Goal: Information Seeking & Learning: Learn about a topic

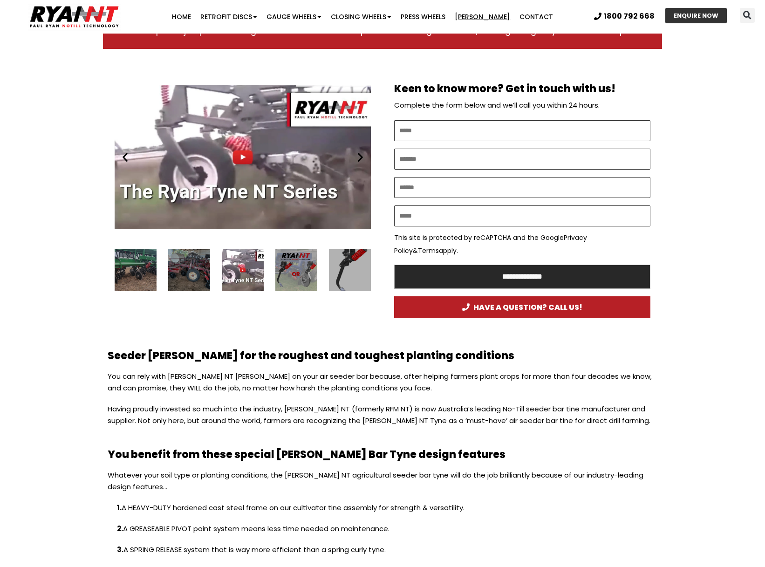
scroll to position [462, 0]
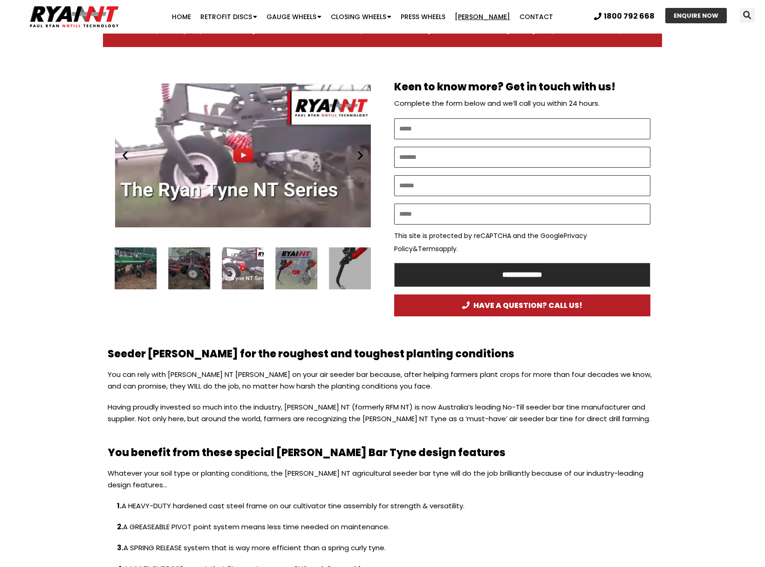
click at [295, 271] on div "2 / 16" at bounding box center [296, 268] width 42 height 42
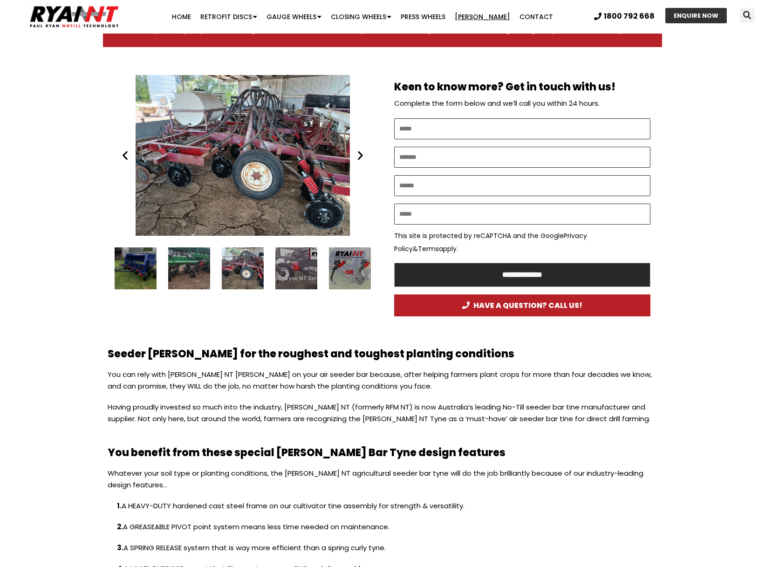
click at [133, 272] on div "14 / 16" at bounding box center [136, 268] width 42 height 42
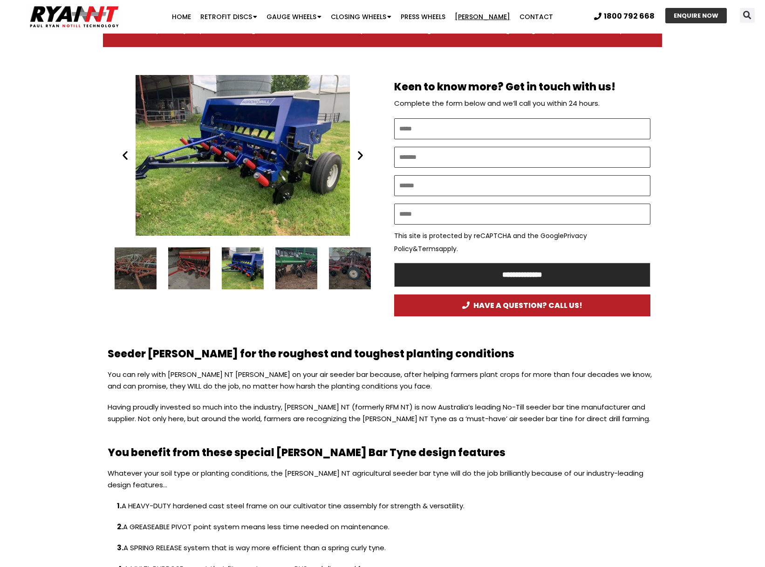
click at [193, 274] on div "13 / 16" at bounding box center [189, 268] width 42 height 42
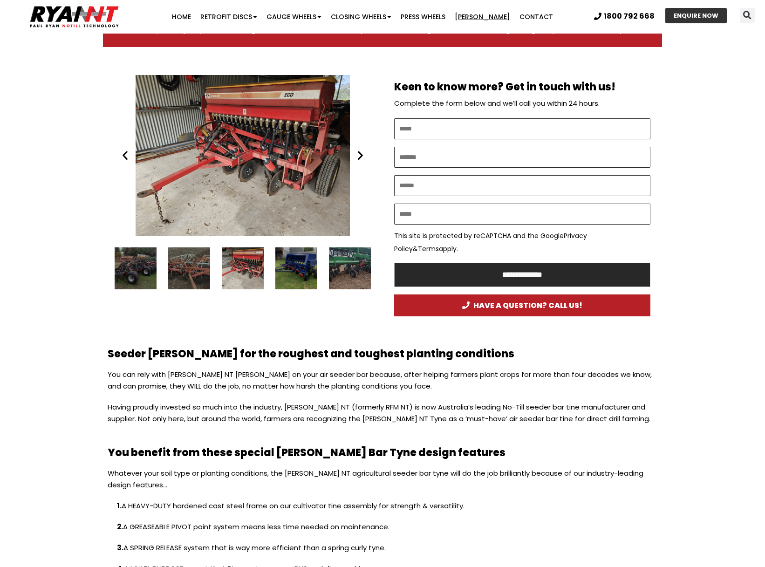
click at [244, 267] on div "Phil Giancono's Duncan Drill fitted with RYAN NT retrofit double discs. seeder …" at bounding box center [243, 268] width 42 height 42
click at [278, 268] on div "14 / 16" at bounding box center [296, 268] width 42 height 42
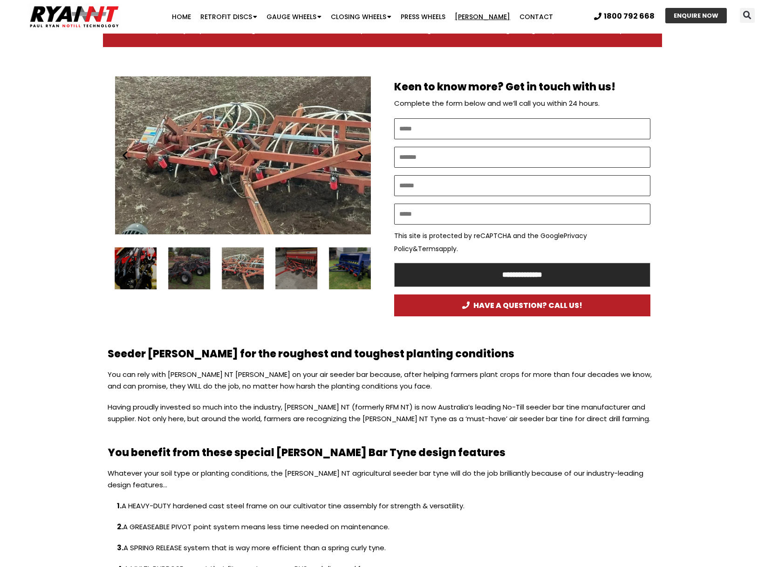
click at [358, 272] on div "14 / 16" at bounding box center [350, 268] width 42 height 42
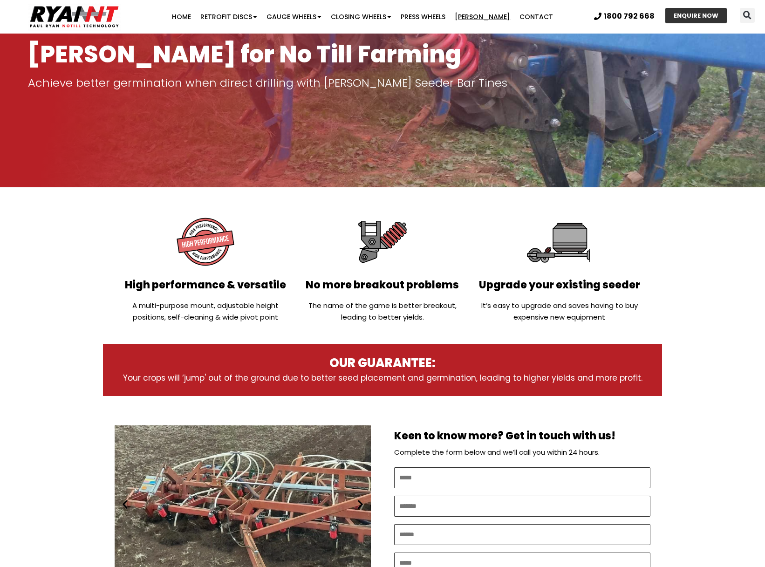
scroll to position [0, 0]
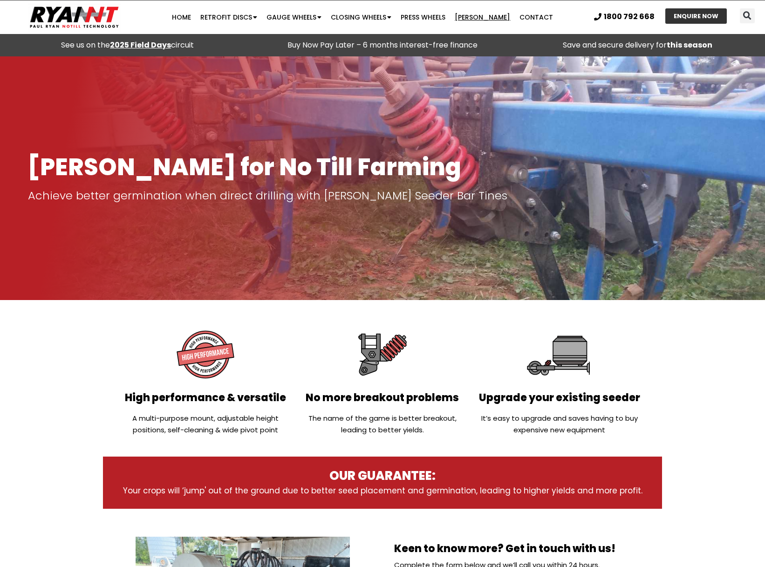
click at [478, 18] on link "[PERSON_NAME]" at bounding box center [482, 17] width 65 height 19
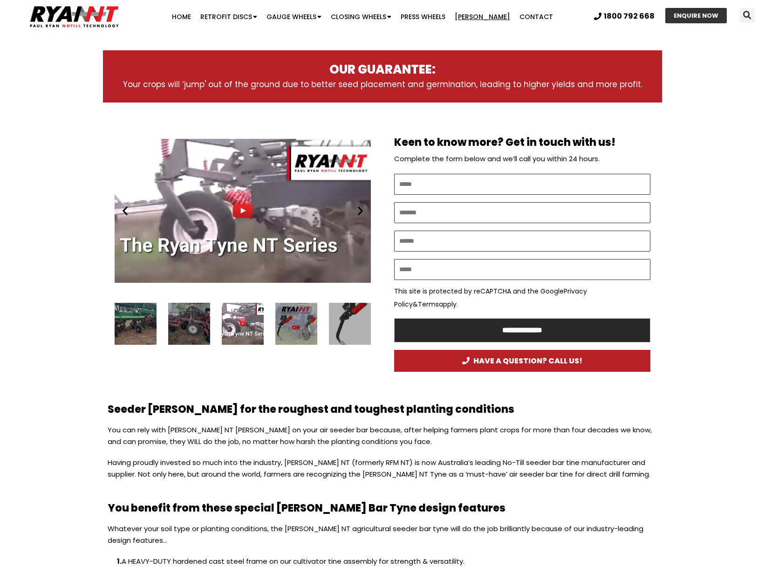
click at [364, 209] on icon "Next slide" at bounding box center [361, 211] width 12 height 12
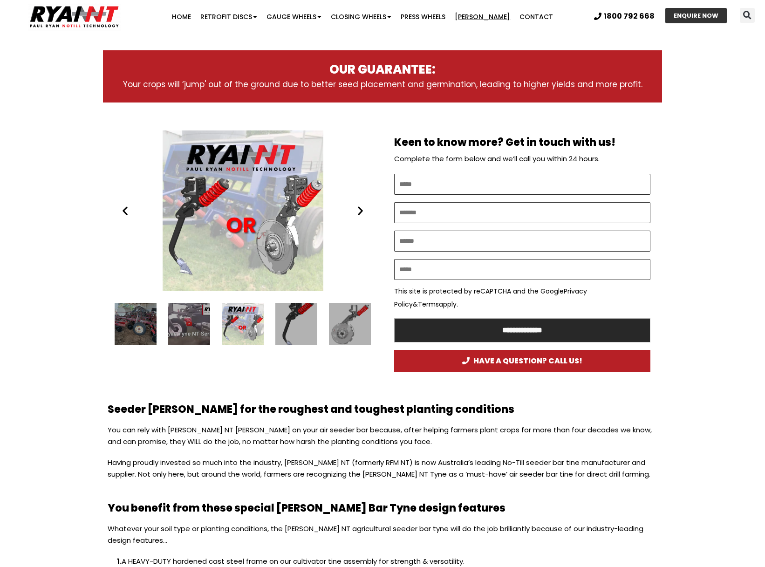
click at [196, 217] on div "RYAN NT Double Disc OR tynes. Seeder bar." at bounding box center [243, 210] width 256 height 161
click at [362, 214] on icon "Next slide" at bounding box center [361, 211] width 12 height 12
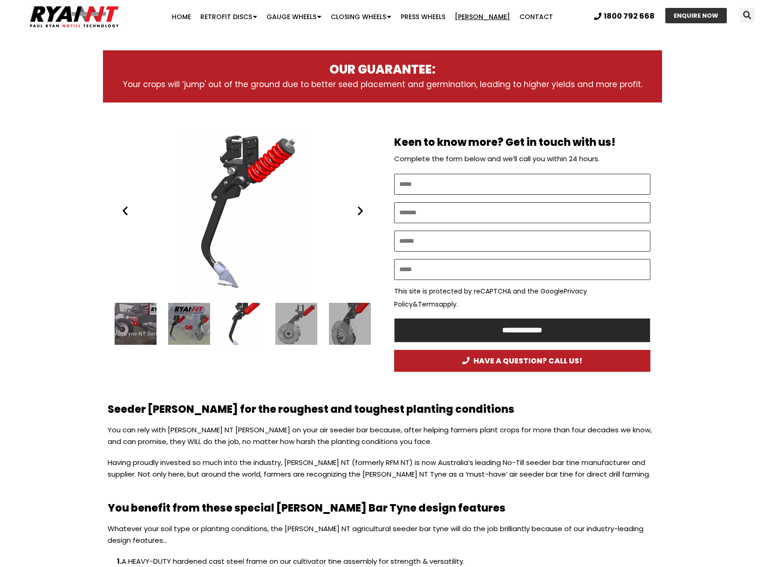
click at [244, 187] on div "The Ryan Tyne Paul Ryan Ryan NT (RFM NT)" at bounding box center [243, 210] width 256 height 161
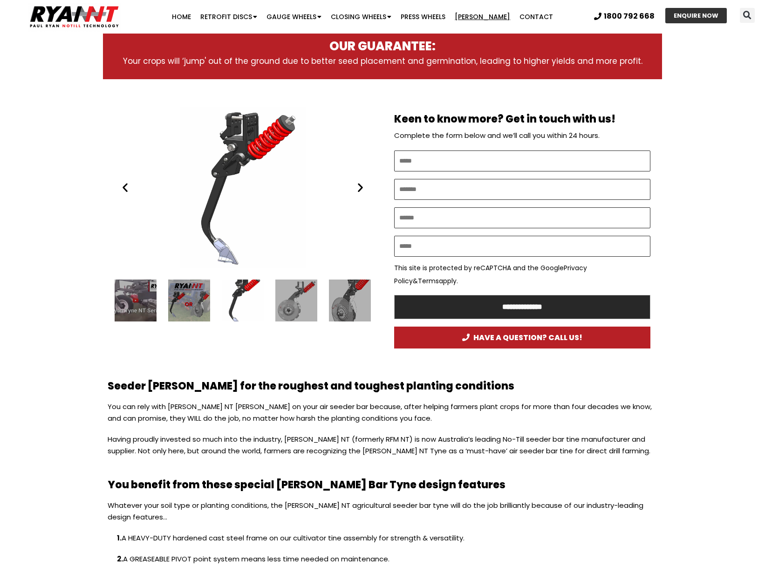
scroll to position [442, 0]
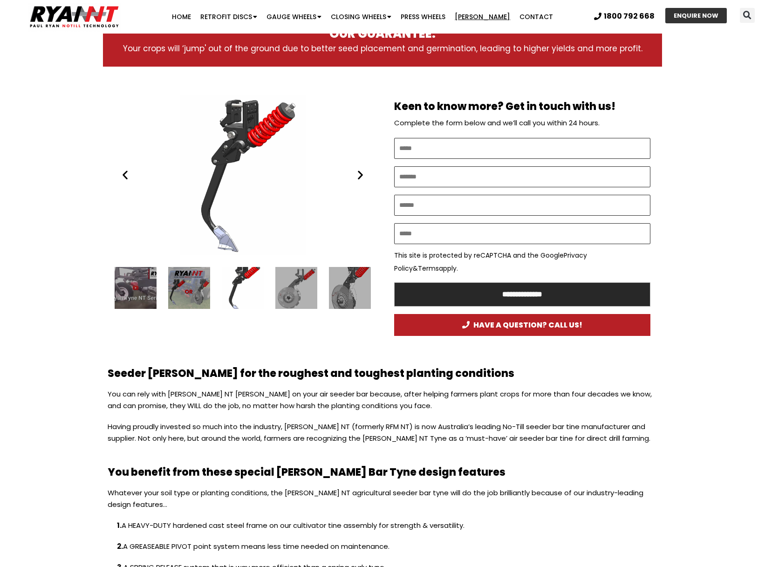
click at [363, 177] on icon "Next slide" at bounding box center [361, 175] width 12 height 12
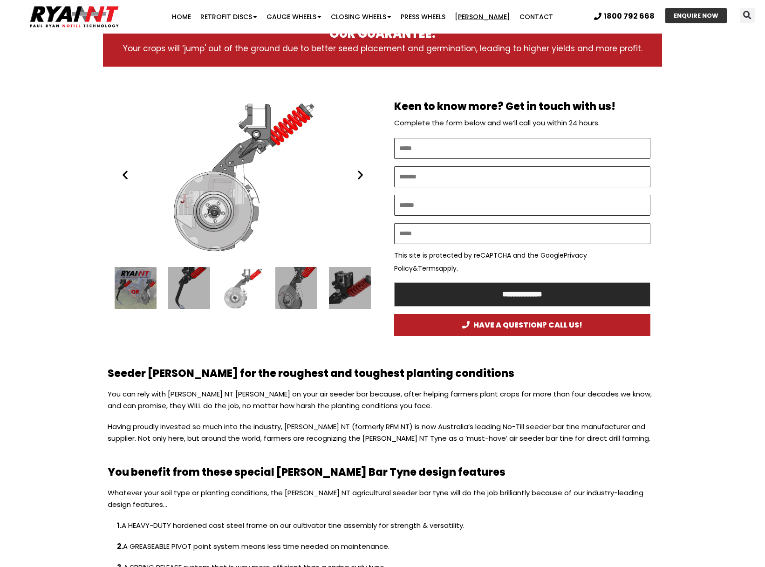
click at [363, 177] on icon "Next slide" at bounding box center [361, 175] width 12 height 12
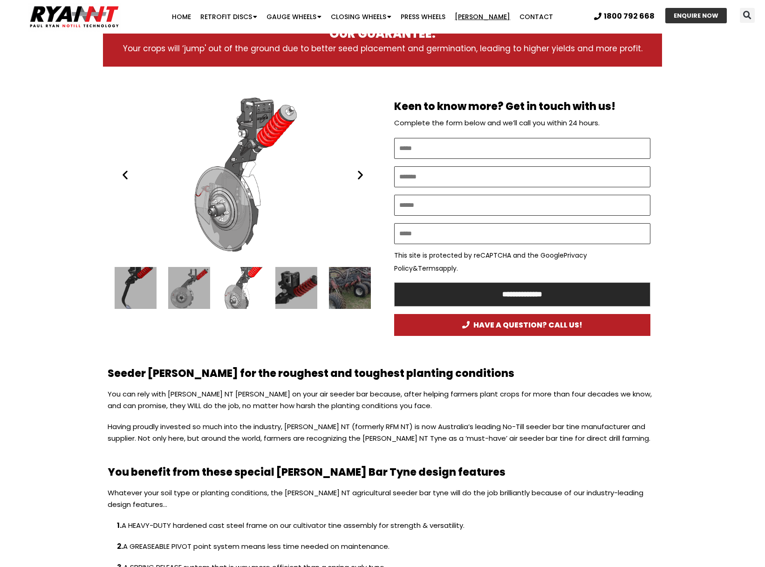
click at [363, 177] on icon "Next slide" at bounding box center [361, 175] width 12 height 12
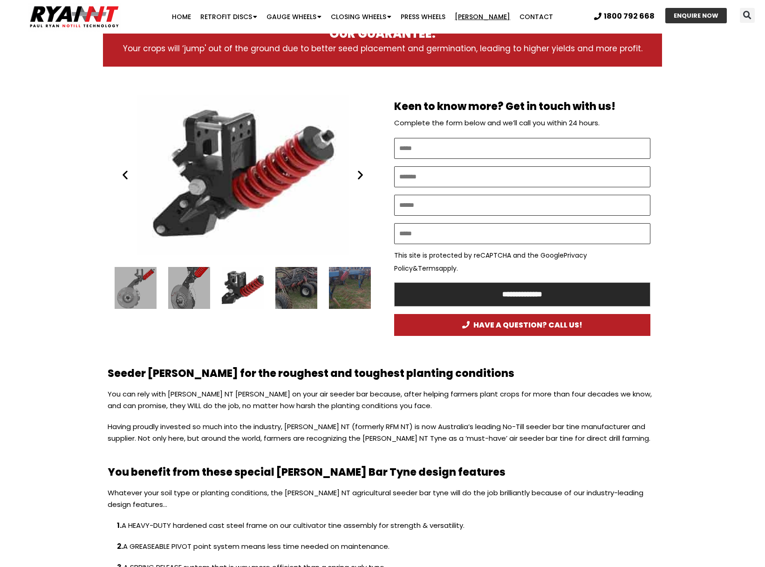
click at [363, 177] on icon "Next slide" at bounding box center [361, 175] width 12 height 12
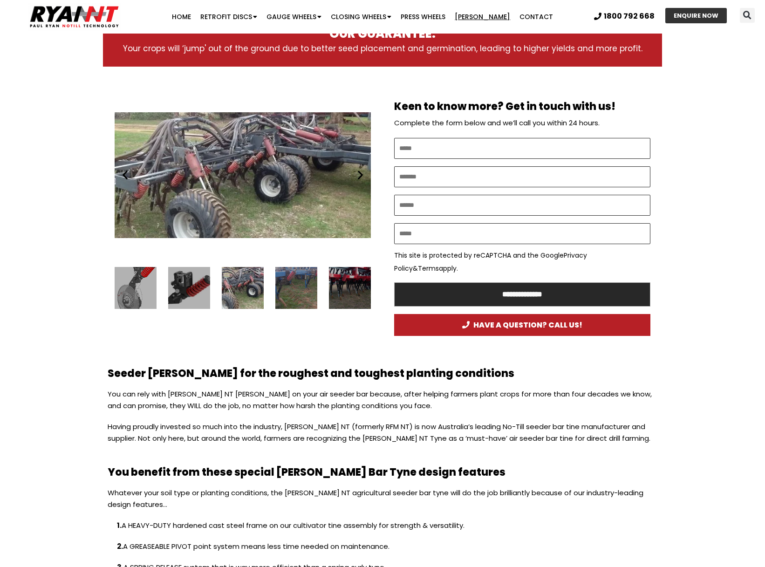
click at [363, 177] on icon "Next slide" at bounding box center [361, 175] width 12 height 12
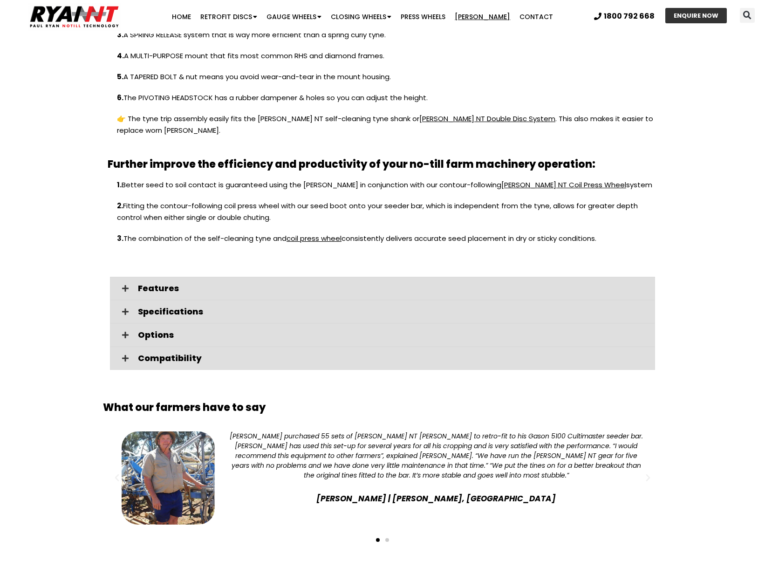
scroll to position [1000, 0]
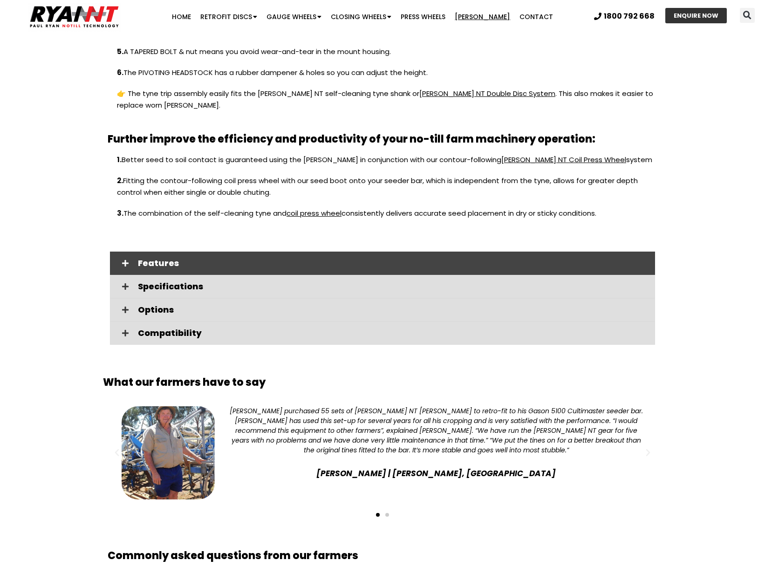
click at [143, 259] on span "Features" at bounding box center [393, 263] width 510 height 8
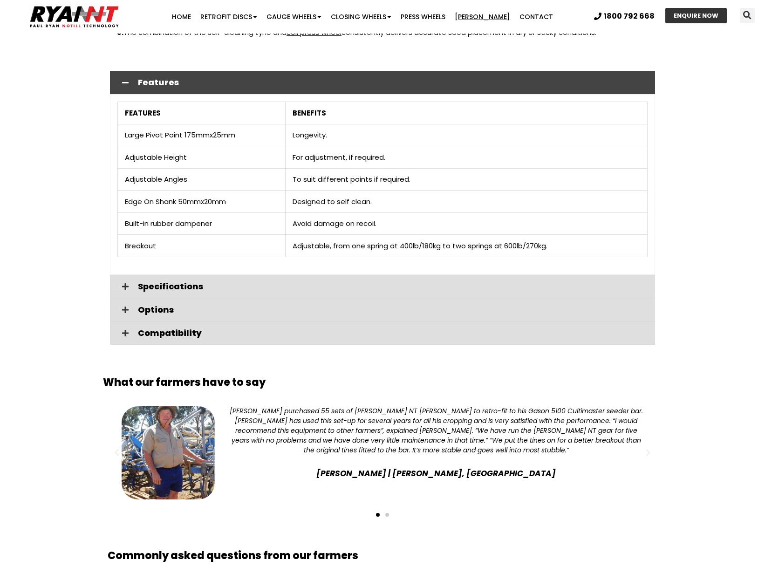
scroll to position [1186, 0]
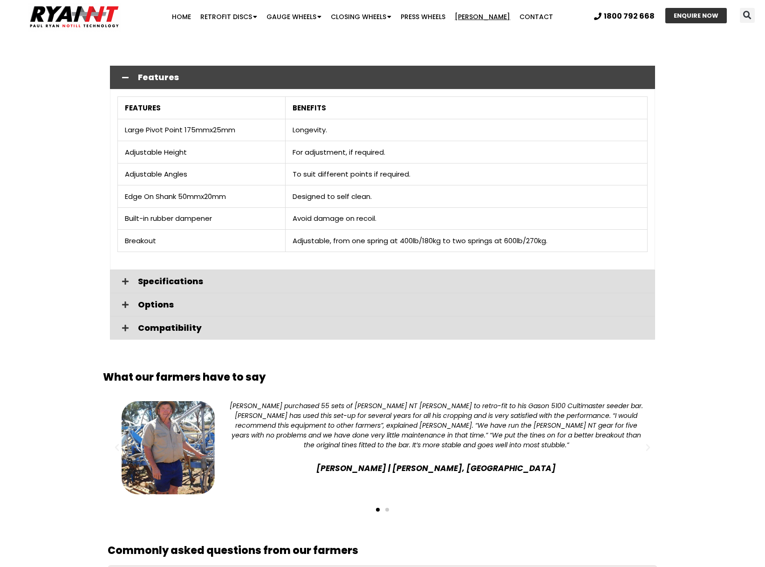
click at [148, 277] on span "Specifications" at bounding box center [393, 281] width 510 height 8
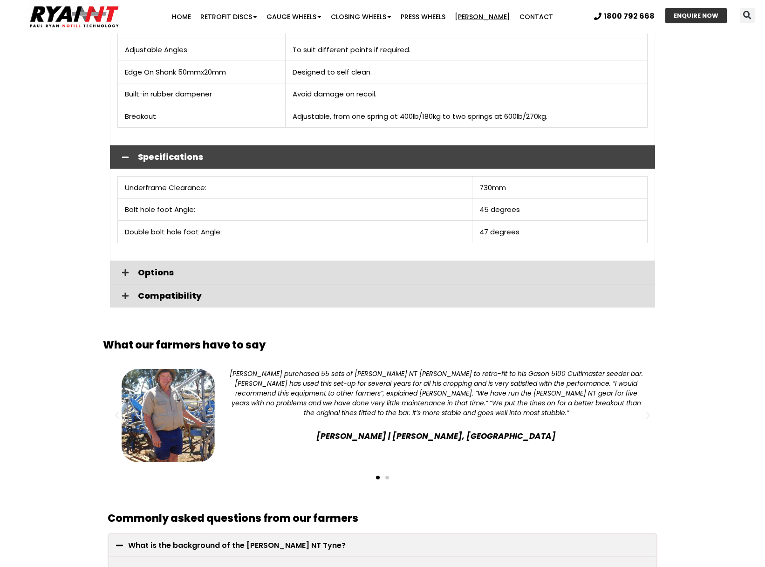
scroll to position [1317, 0]
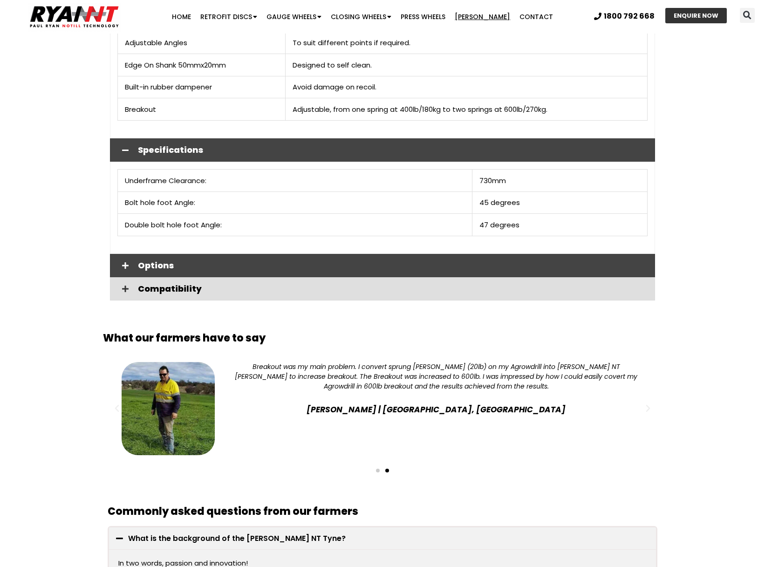
click at [148, 261] on div "Options" at bounding box center [382, 265] width 545 height 23
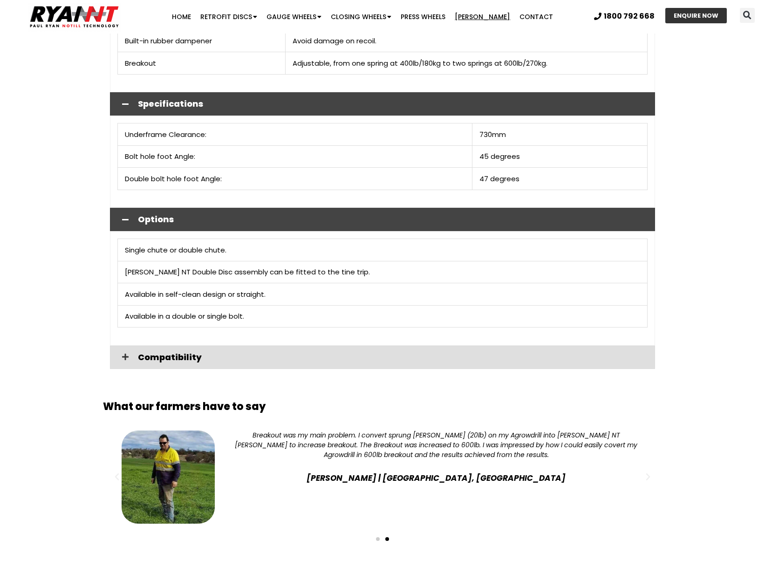
scroll to position [1416, 0]
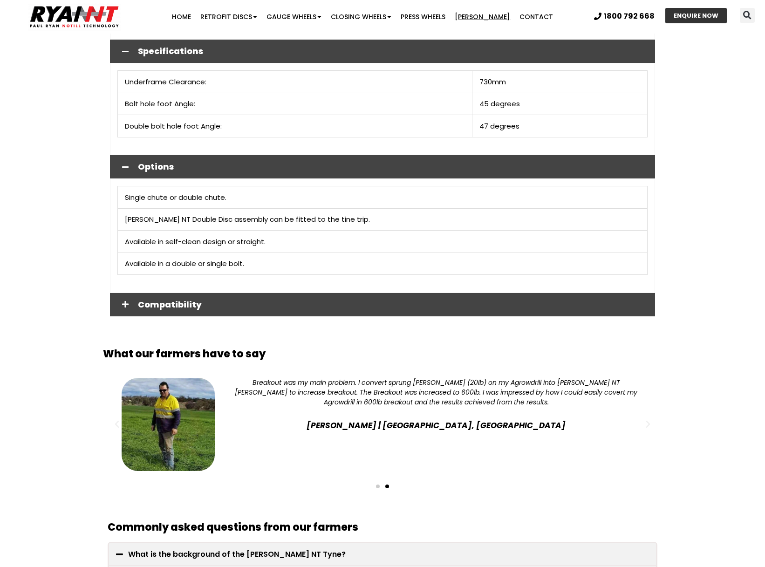
click at [126, 293] on div "Compatibility" at bounding box center [382, 304] width 545 height 23
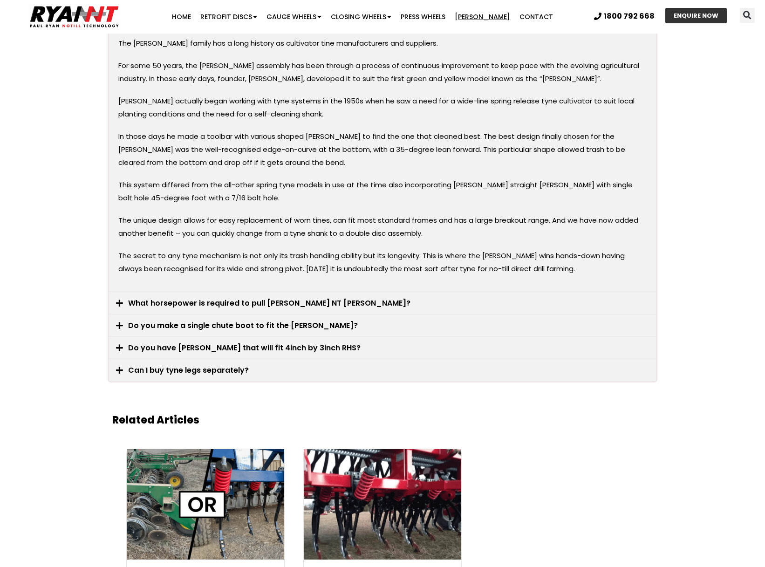
scroll to position [2025, 0]
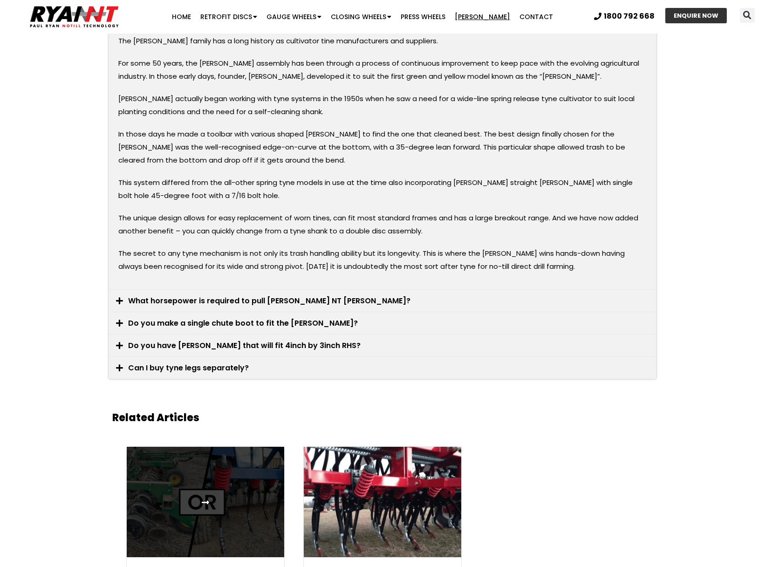
click at [171, 290] on div "What horsepower is required to pull RYAN NT tynes?" at bounding box center [382, 301] width 547 height 22
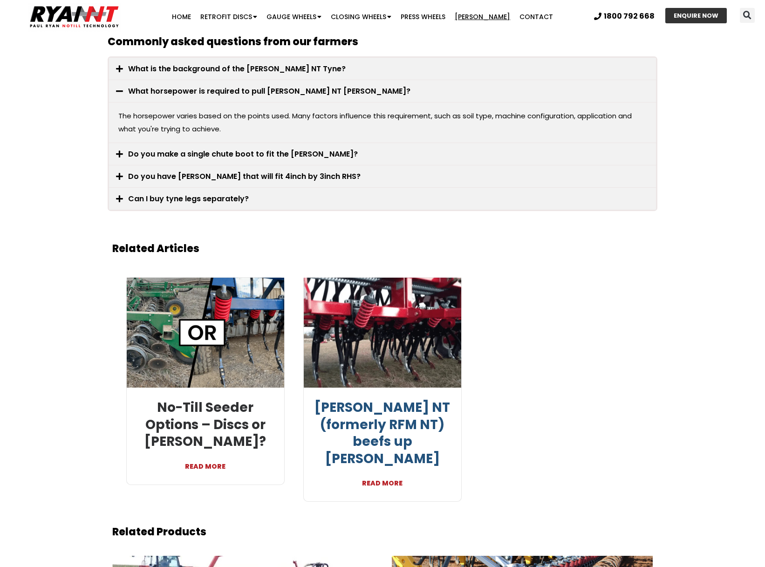
scroll to position [1864, 0]
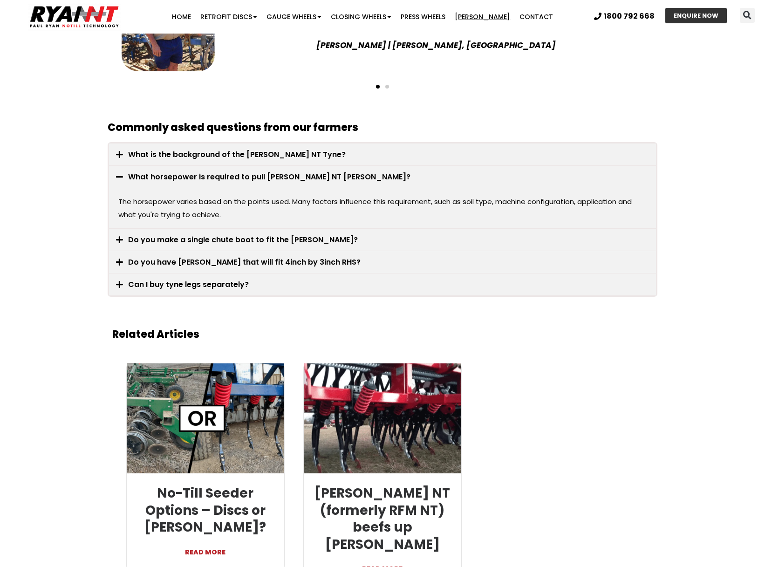
click at [163, 234] on link "Do you make a single chute boot to fit the Ryan Tyne?" at bounding box center [243, 239] width 230 height 11
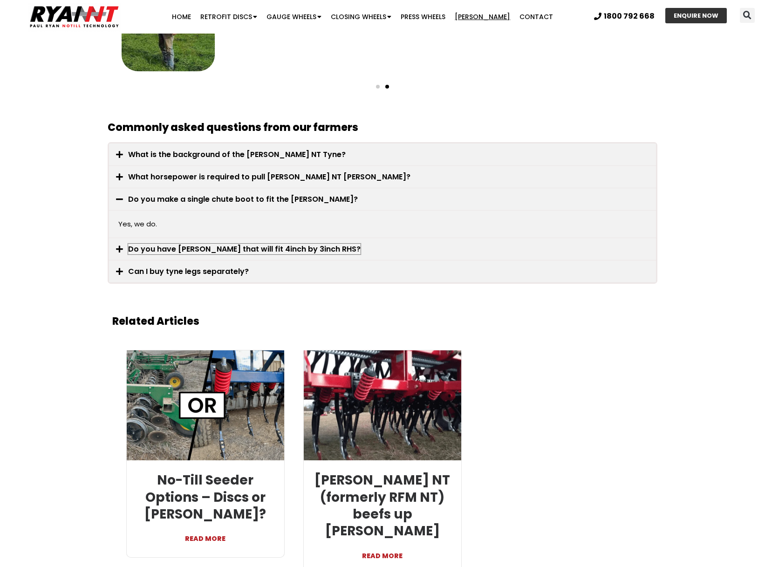
click at [193, 244] on link "Do you have tynes that will fit 4inch by 3inch RHS?" at bounding box center [244, 249] width 233 height 11
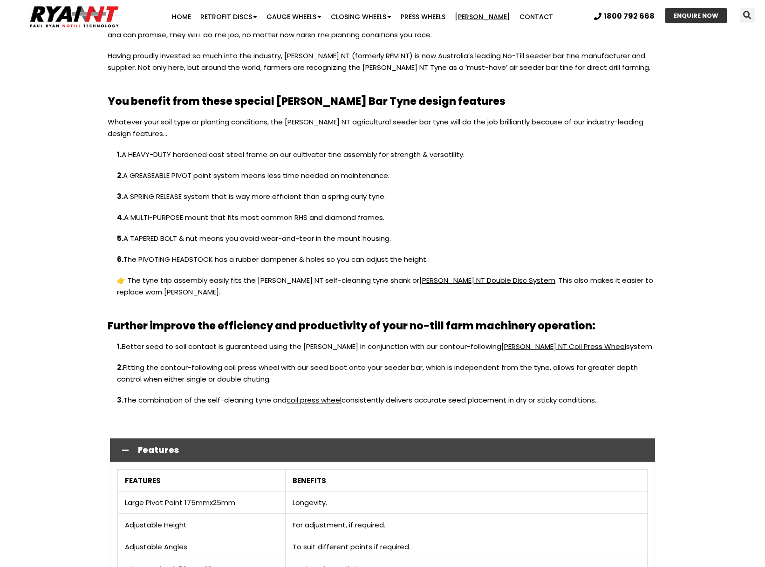
scroll to position [743, 0]
